Goal: Obtain resource: Download file/media

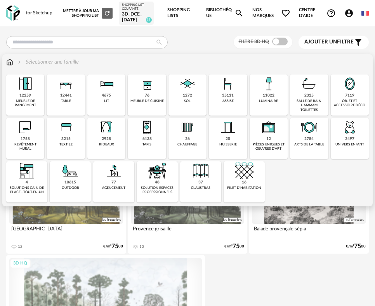
click at [29, 135] on img at bounding box center [25, 127] width 19 height 19
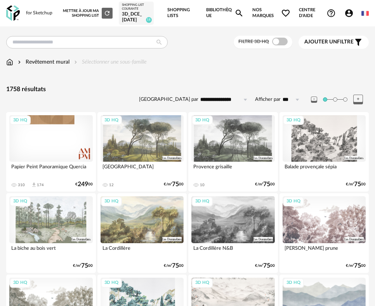
click at [12, 64] on img at bounding box center [9, 62] width 7 height 8
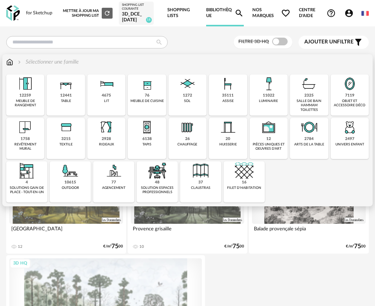
click at [228, 99] on div "assise" at bounding box center [227, 101] width 11 height 4
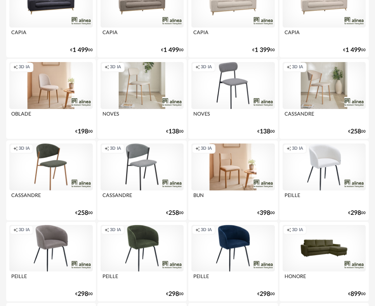
scroll to position [1125, 0]
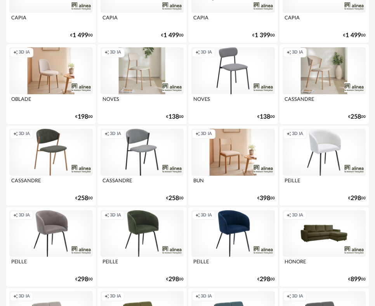
click at [55, 155] on div "Creation icon 3D IA" at bounding box center [50, 152] width 83 height 47
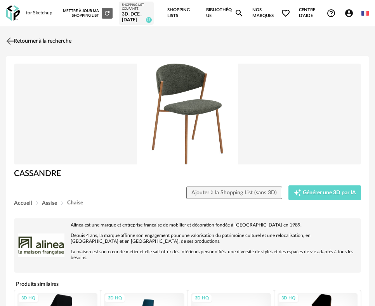
click at [15, 40] on img at bounding box center [10, 41] width 11 height 11
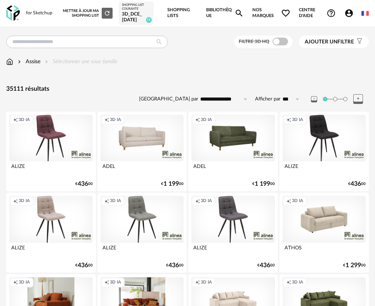
click at [279, 45] on span at bounding box center [280, 42] width 16 height 8
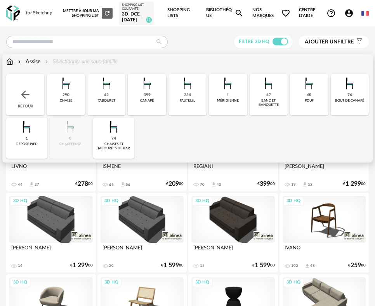
click at [69, 94] on div "290 chaise" at bounding box center [66, 94] width 38 height 41
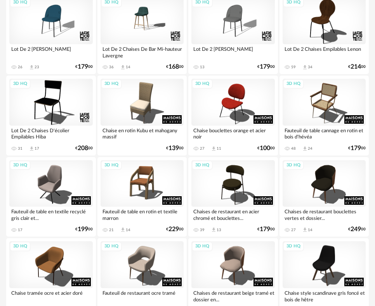
scroll to position [931, 0]
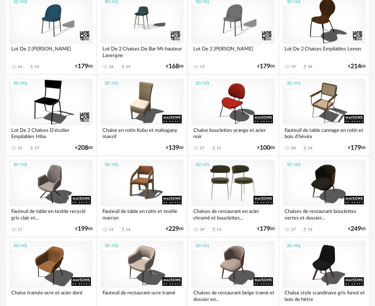
click at [248, 183] on div "3D HQ" at bounding box center [232, 183] width 83 height 47
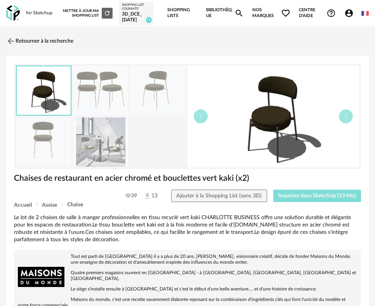
click at [310, 195] on span "Importer dans SketchUp (13 Mo)" at bounding box center [317, 195] width 78 height 5
drag, startPoint x: 18, startPoint y: 40, endPoint x: 22, endPoint y: 40, distance: 4.3
click at [18, 40] on link "Retourner à la recherche" at bounding box center [37, 41] width 67 height 17
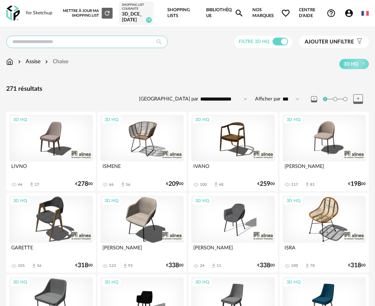
click at [67, 39] on input "text" at bounding box center [86, 42] width 161 height 12
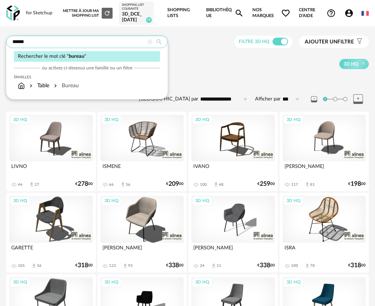
type input "******"
type input "**********"
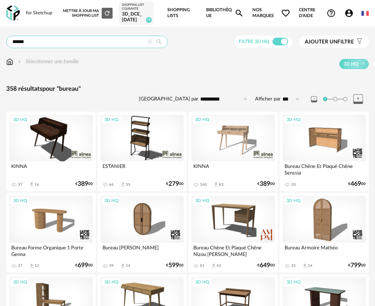
drag, startPoint x: 37, startPoint y: 44, endPoint x: -43, endPoint y: 45, distance: 80.3
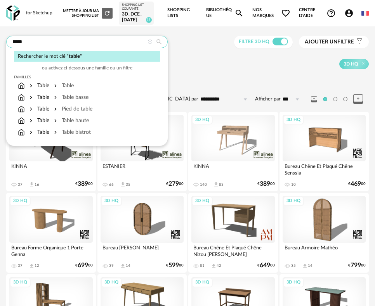
type input "*****"
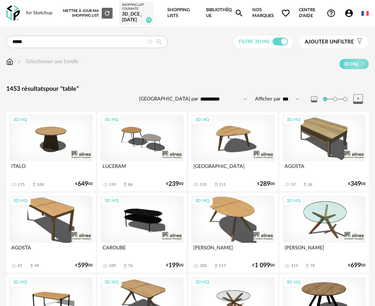
click at [51, 142] on div "3D HQ" at bounding box center [50, 138] width 83 height 47
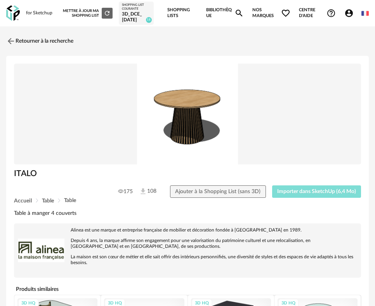
click at [310, 192] on span "Importer dans SketchUp (6,4 Mo)" at bounding box center [316, 191] width 79 height 5
click at [33, 45] on link "Retourner à la recherche" at bounding box center [37, 41] width 67 height 17
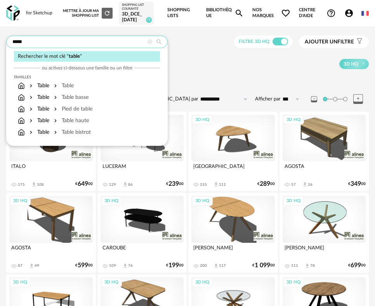
click at [81, 43] on input "*****" at bounding box center [86, 42] width 161 height 12
drag, startPoint x: 80, startPoint y: 43, endPoint x: -28, endPoint y: 45, distance: 107.8
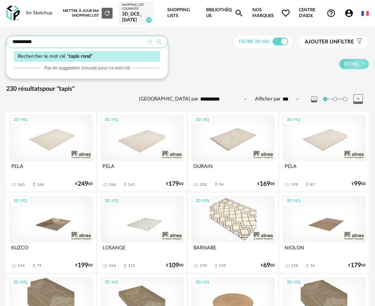
type input "**********"
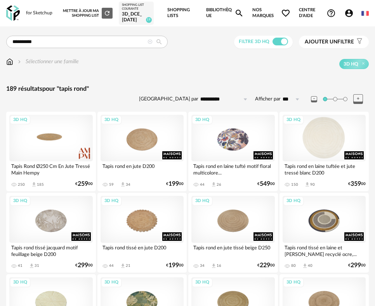
click at [330, 140] on div "3D HQ" at bounding box center [323, 138] width 83 height 47
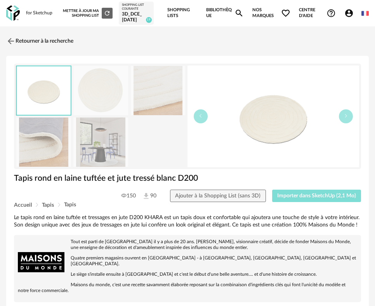
click at [320, 201] on button "Importer dans SketchUp (2,1 Mo)" at bounding box center [316, 196] width 89 height 12
click at [10, 40] on img at bounding box center [10, 41] width 11 height 11
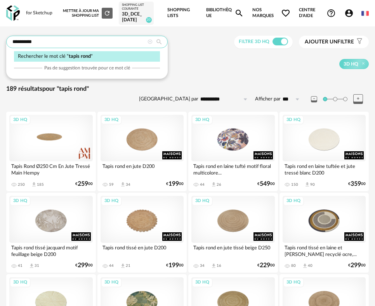
drag, startPoint x: 50, startPoint y: 41, endPoint x: -42, endPoint y: 42, distance: 91.9
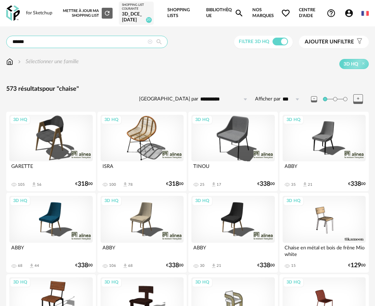
click at [45, 45] on input "******" at bounding box center [86, 42] width 161 height 12
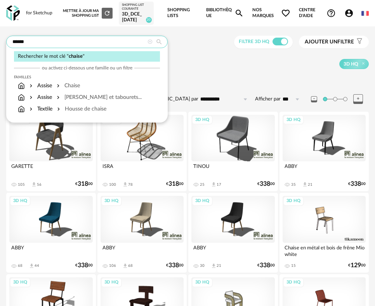
drag, startPoint x: -31, startPoint y: 45, endPoint x: -93, endPoint y: 44, distance: 62.4
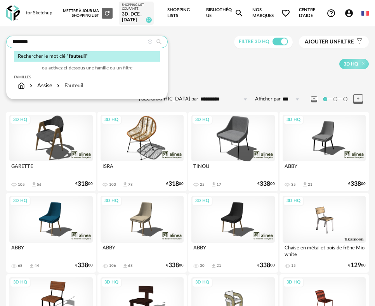
type input "********"
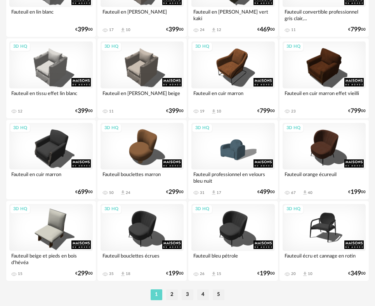
scroll to position [1887, 0]
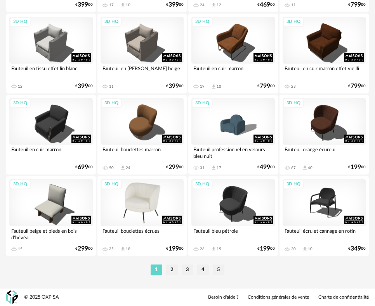
click at [157, 204] on div "3D HQ" at bounding box center [141, 202] width 83 height 47
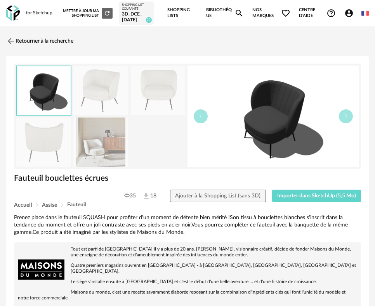
click at [104, 147] on img at bounding box center [100, 142] width 55 height 49
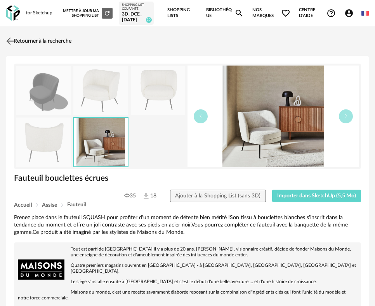
click at [10, 42] on img at bounding box center [10, 41] width 11 height 11
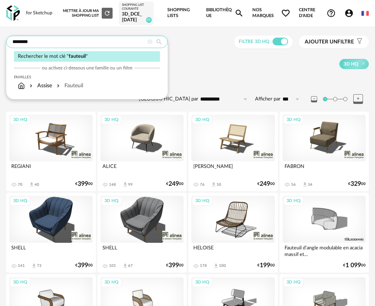
drag, startPoint x: 61, startPoint y: 43, endPoint x: -55, endPoint y: 50, distance: 115.4
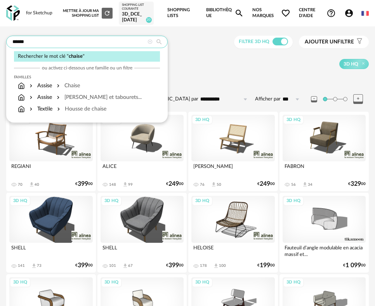
type input "******"
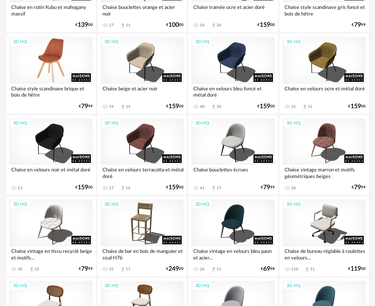
scroll to position [1008, 0]
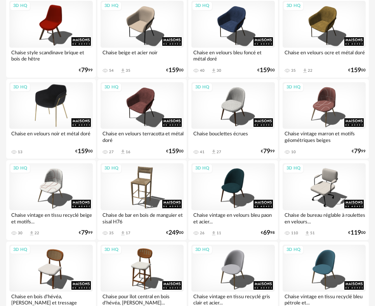
click at [48, 106] on div "3D HQ" at bounding box center [50, 105] width 83 height 47
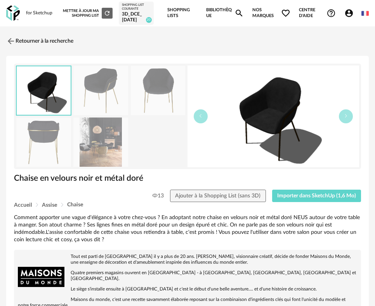
click at [107, 142] on img at bounding box center [100, 142] width 55 height 49
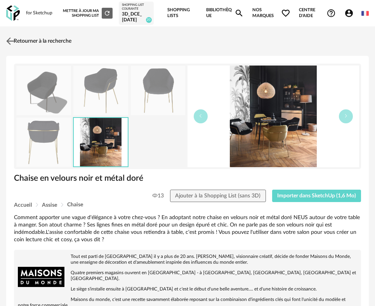
click at [17, 44] on link "Retourner à la recherche" at bounding box center [37, 41] width 67 height 17
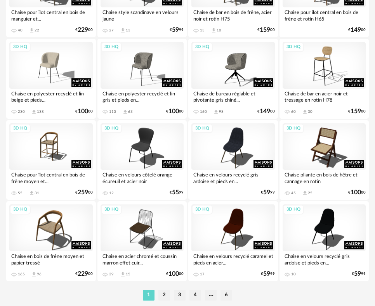
scroll to position [1887, 0]
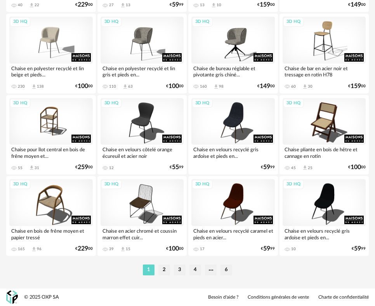
click at [164, 269] on li "2" at bounding box center [164, 270] width 12 height 11
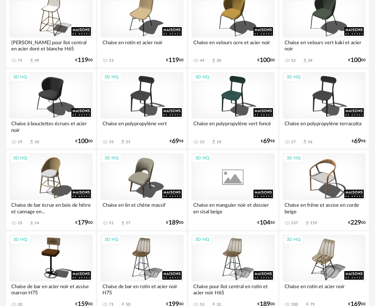
scroll to position [543, 0]
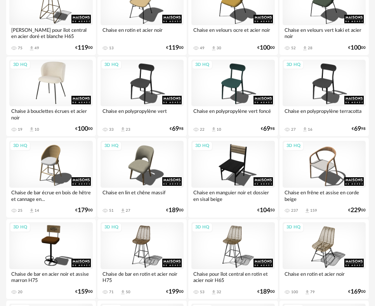
click at [60, 81] on div "3D HQ" at bounding box center [50, 83] width 83 height 47
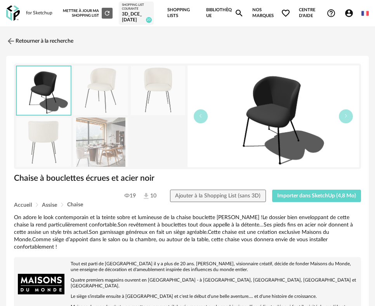
click at [98, 154] on img at bounding box center [100, 142] width 55 height 49
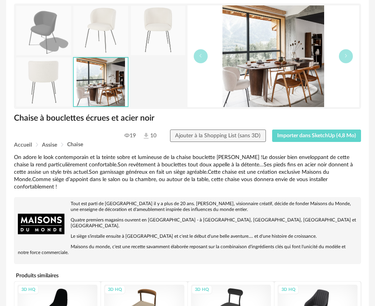
scroll to position [39, 0]
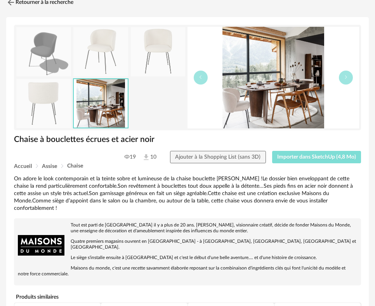
click at [315, 158] on span "Importer dans SketchUp (4,8 Mo)" at bounding box center [316, 156] width 79 height 5
click at [35, 100] on img at bounding box center [43, 103] width 55 height 49
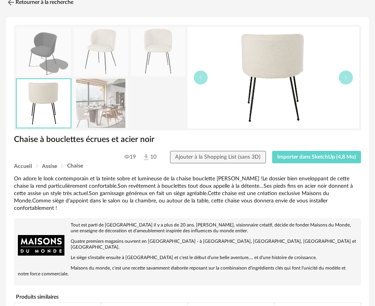
click at [92, 48] on img at bounding box center [100, 51] width 55 height 49
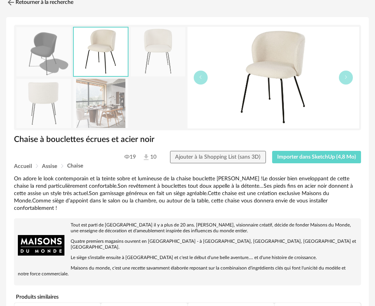
click at [35, 105] on img at bounding box center [43, 103] width 55 height 49
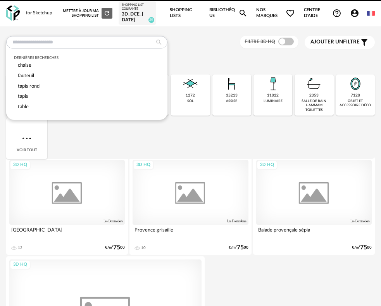
click at [128, 38] on input "text" at bounding box center [86, 42] width 161 height 12
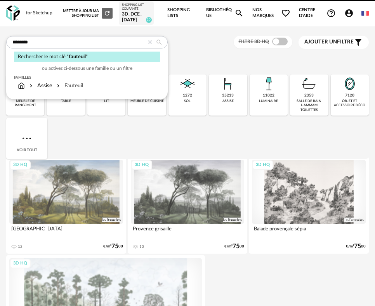
type input "********"
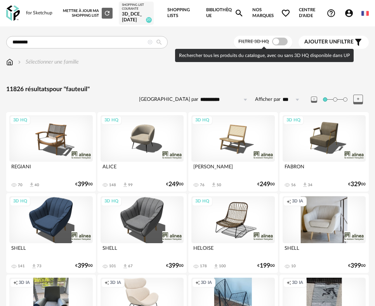
click at [284, 40] on span at bounding box center [280, 42] width 16 height 8
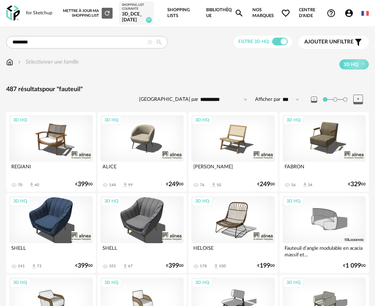
click at [322, 47] on div "Ajouter un filtre s Filter icon" at bounding box center [333, 42] width 59 height 9
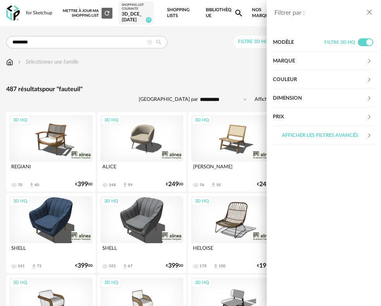
click at [296, 73] on div "Couleur" at bounding box center [320, 80] width 94 height 19
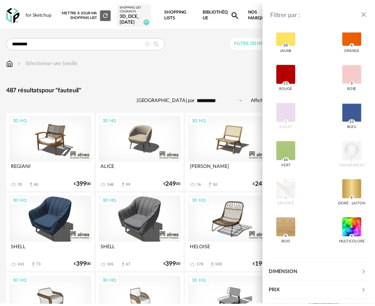
scroll to position [201, 0]
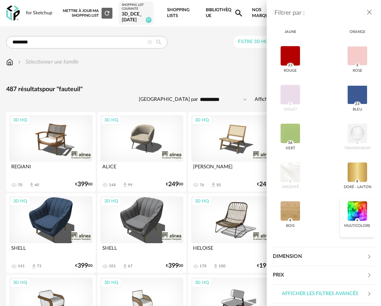
click at [358, 214] on div at bounding box center [358, 211] width 20 height 20
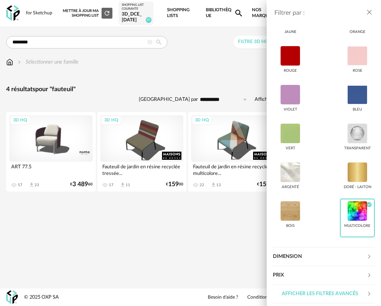
click at [152, 226] on div "Filtrer par : Modèle Filtre 3D HQ Marque &tradition 0 101 Copenhagen 0 366 Conc…" at bounding box center [190, 153] width 381 height 306
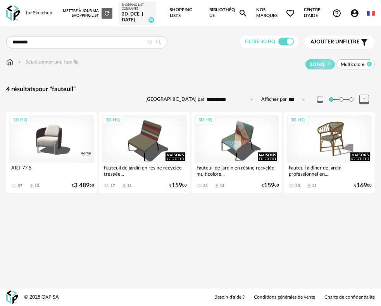
click at [371, 64] on icon at bounding box center [369, 64] width 5 height 5
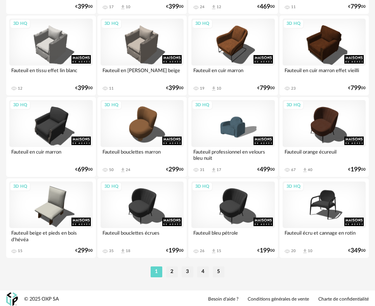
scroll to position [1887, 0]
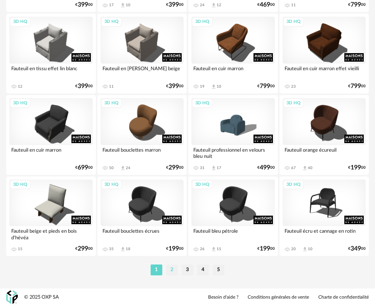
click at [172, 272] on li "2" at bounding box center [172, 270] width 12 height 11
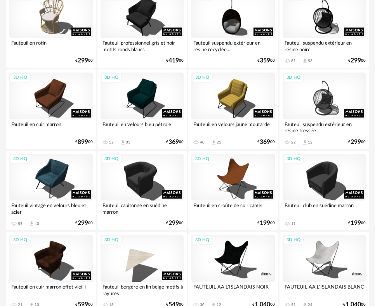
scroll to position [970, 0]
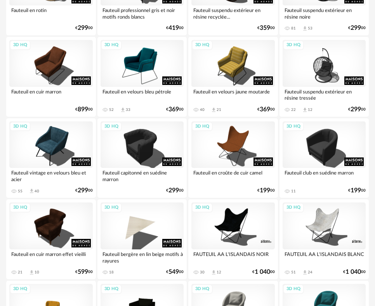
click at [151, 76] on div "3D HQ" at bounding box center [141, 63] width 83 height 47
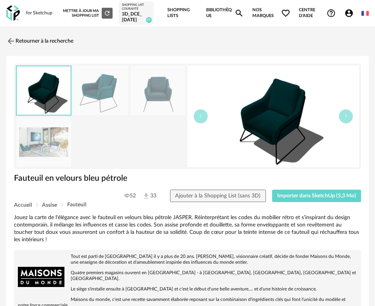
click at [21, 159] on img at bounding box center [43, 142] width 55 height 49
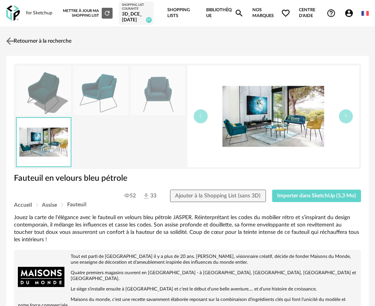
click at [14, 40] on img at bounding box center [10, 41] width 11 height 11
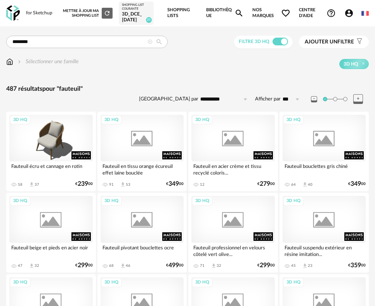
scroll to position [970, 0]
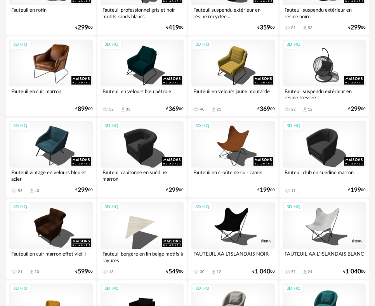
click at [53, 66] on div "3D HQ" at bounding box center [50, 63] width 83 height 47
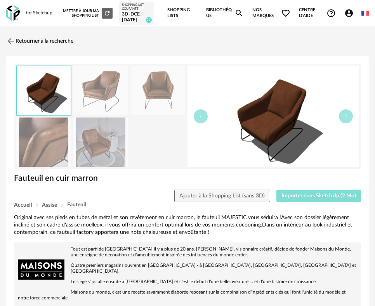
click at [310, 194] on span "Importer dans SketchUp (2 Mo)" at bounding box center [318, 195] width 74 height 5
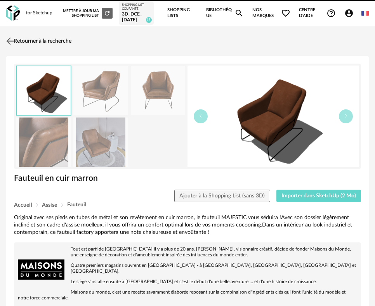
click at [43, 43] on link "Retourner à la recherche" at bounding box center [37, 41] width 67 height 17
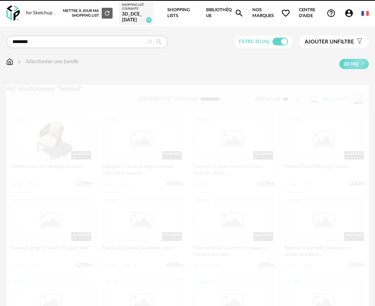
scroll to position [970, 0]
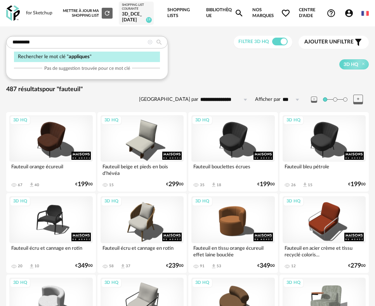
type input "*********"
type input "**********"
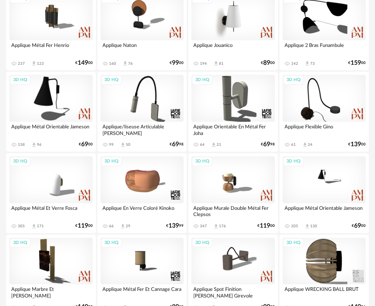
scroll to position [892, 0]
